Goal: Task Accomplishment & Management: Manage account settings

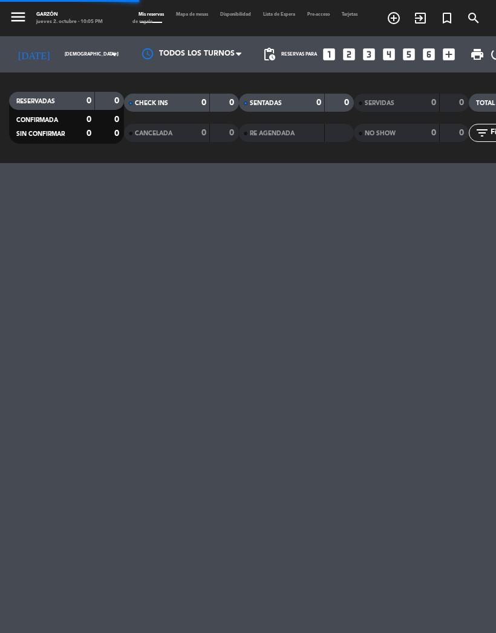
select select "es"
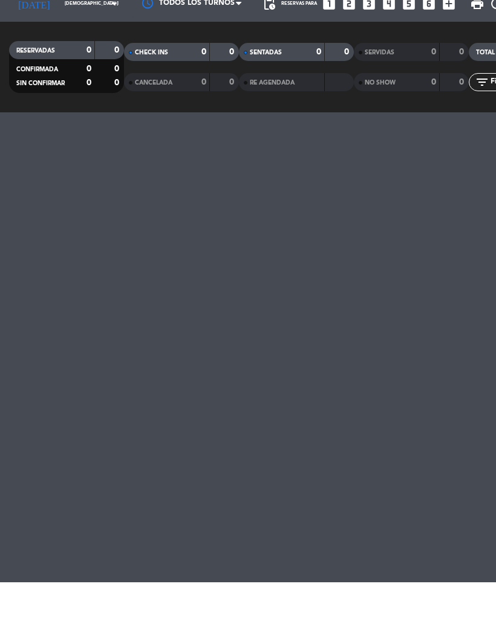
select select "lunch"
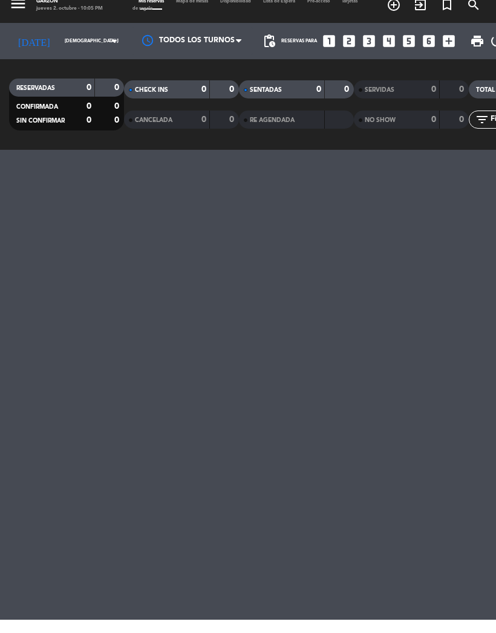
select select "lunch"
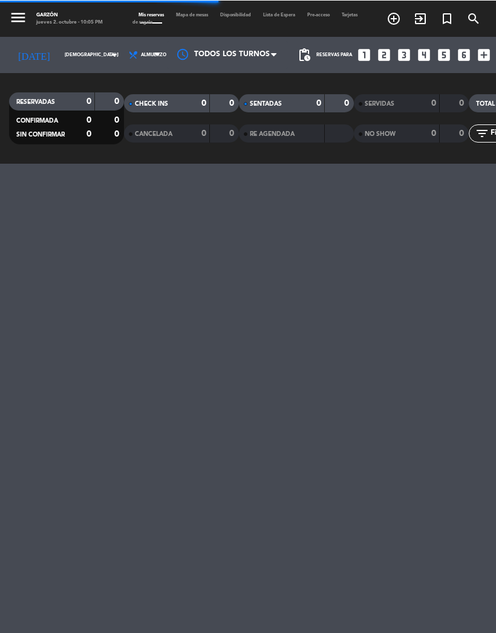
select select "lunch"
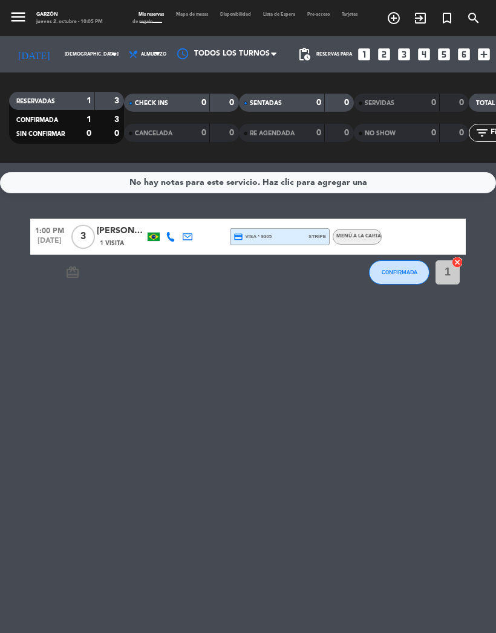
click at [62, 54] on input "[DEMOGRAPHIC_DATA] [DATE]" at bounding box center [92, 55] width 66 height 18
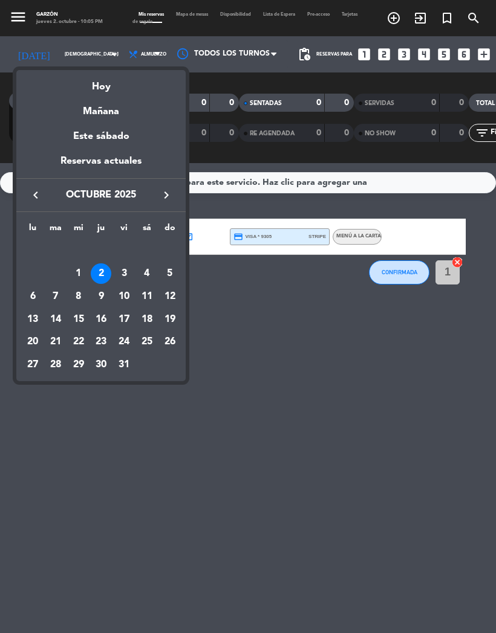
click at [402, 276] on div at bounding box center [248, 316] width 496 height 633
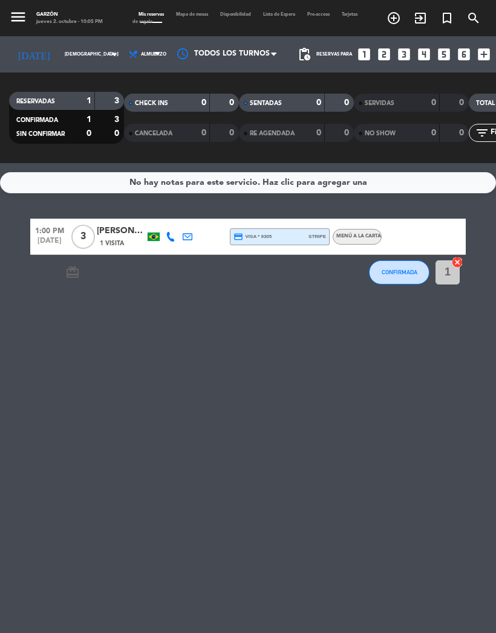
click at [401, 273] on span "CONFIRMADA" at bounding box center [399, 272] width 36 height 7
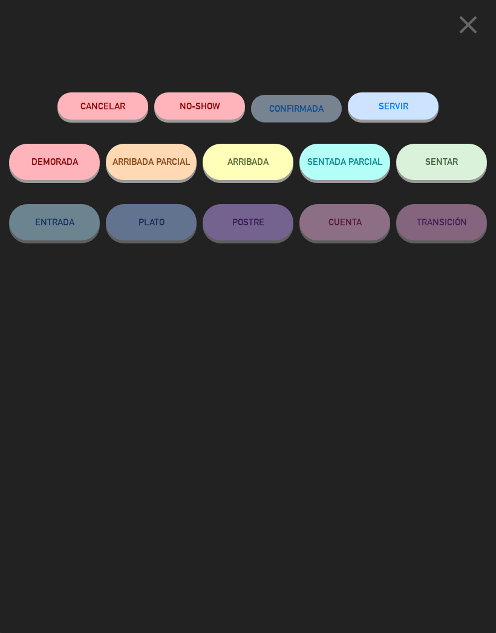
click at [442, 163] on span "SENTAR" at bounding box center [441, 162] width 33 height 10
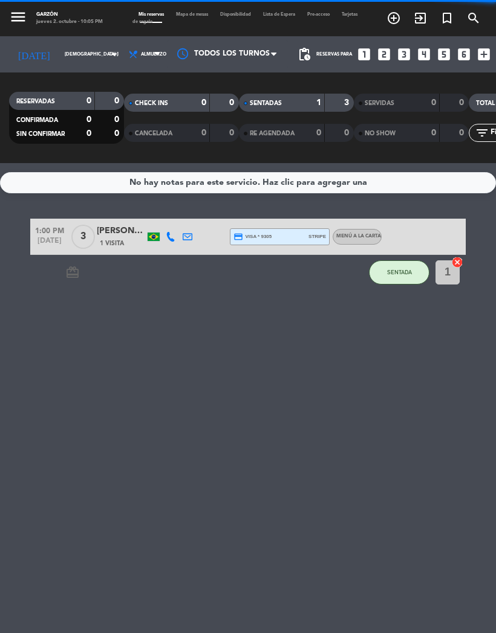
select select "lunch"
click at [65, 60] on input "[DEMOGRAPHIC_DATA] [DATE]" at bounding box center [92, 55] width 66 height 18
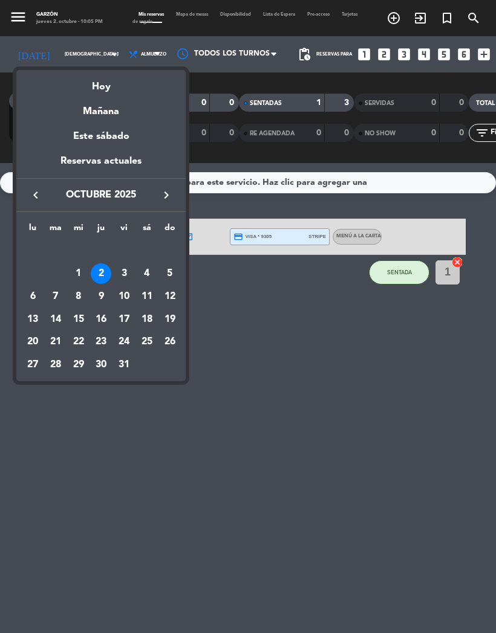
click at [93, 113] on div "Mañana" at bounding box center [100, 107] width 169 height 25
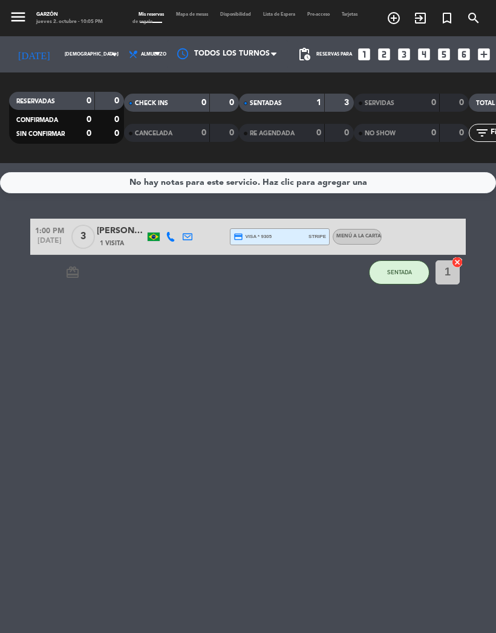
type input "vie. [DATE]"
select select "lunch"
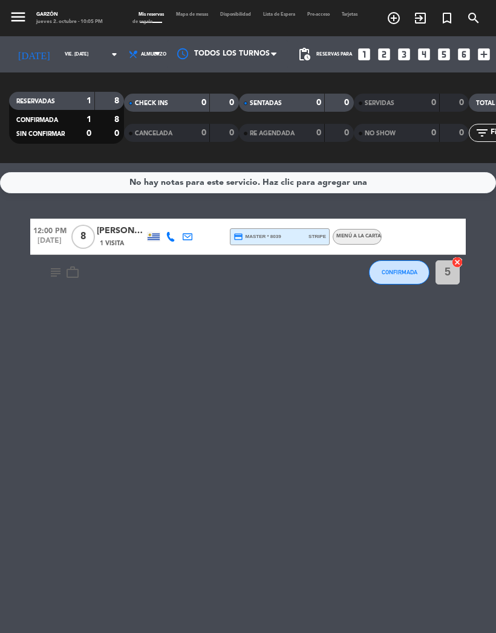
click at [77, 57] on input "vie. [DATE]" at bounding box center [92, 55] width 66 height 18
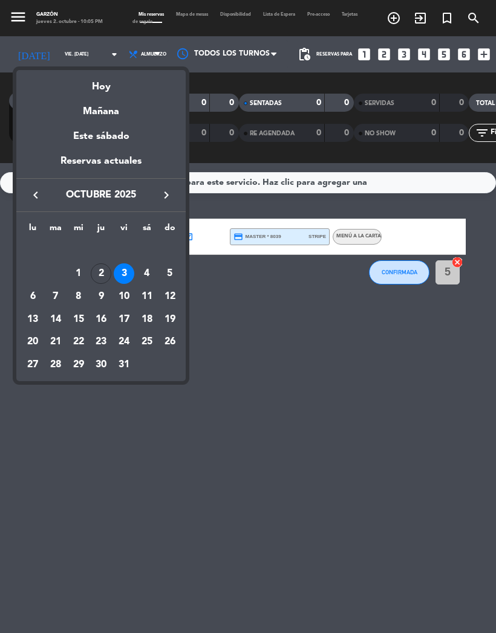
click at [78, 165] on div "Reservas actuales" at bounding box center [100, 166] width 169 height 25
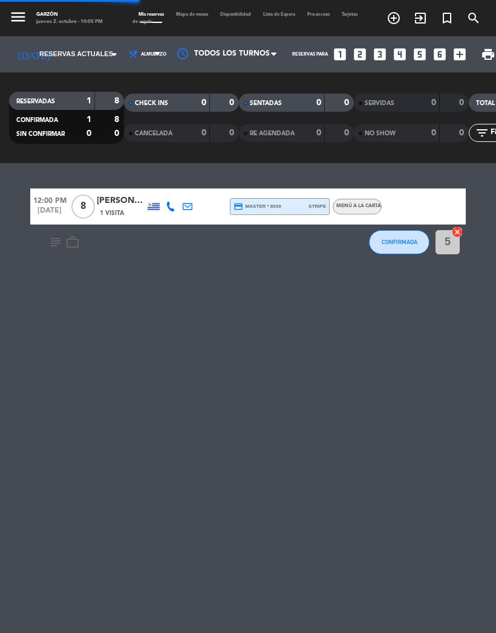
select select "lunch"
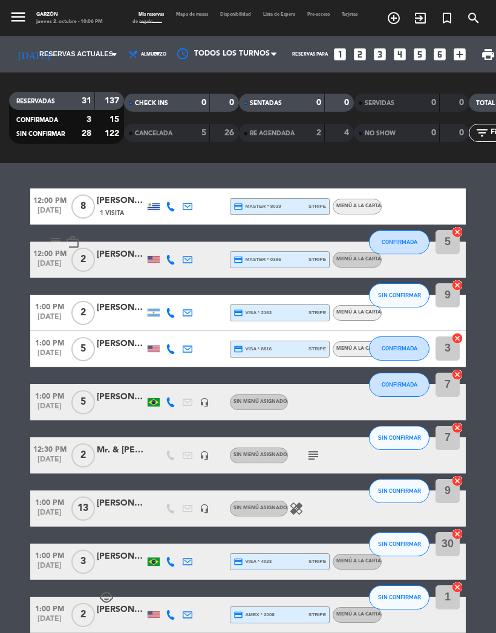
scroll to position [0, 0]
